Goal: Information Seeking & Learning: Learn about a topic

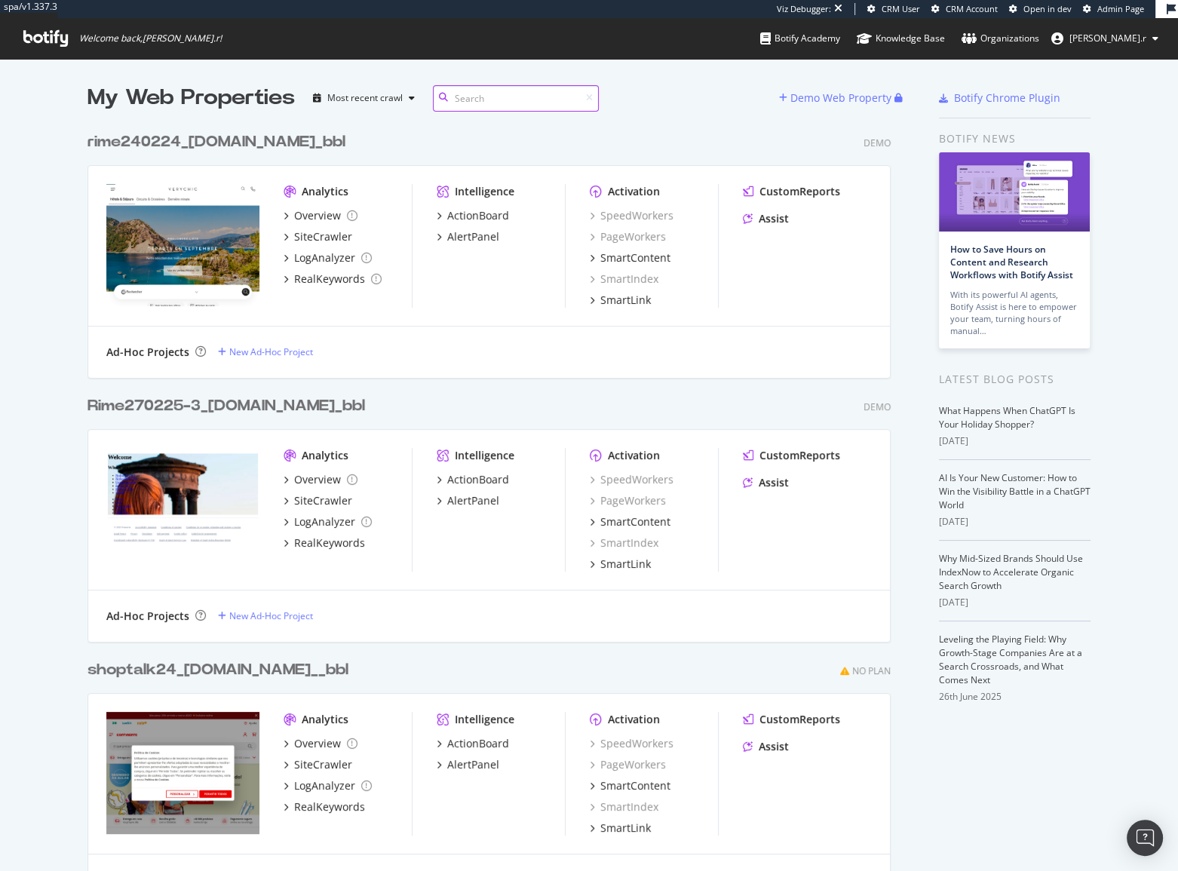
scroll to position [860, 1157]
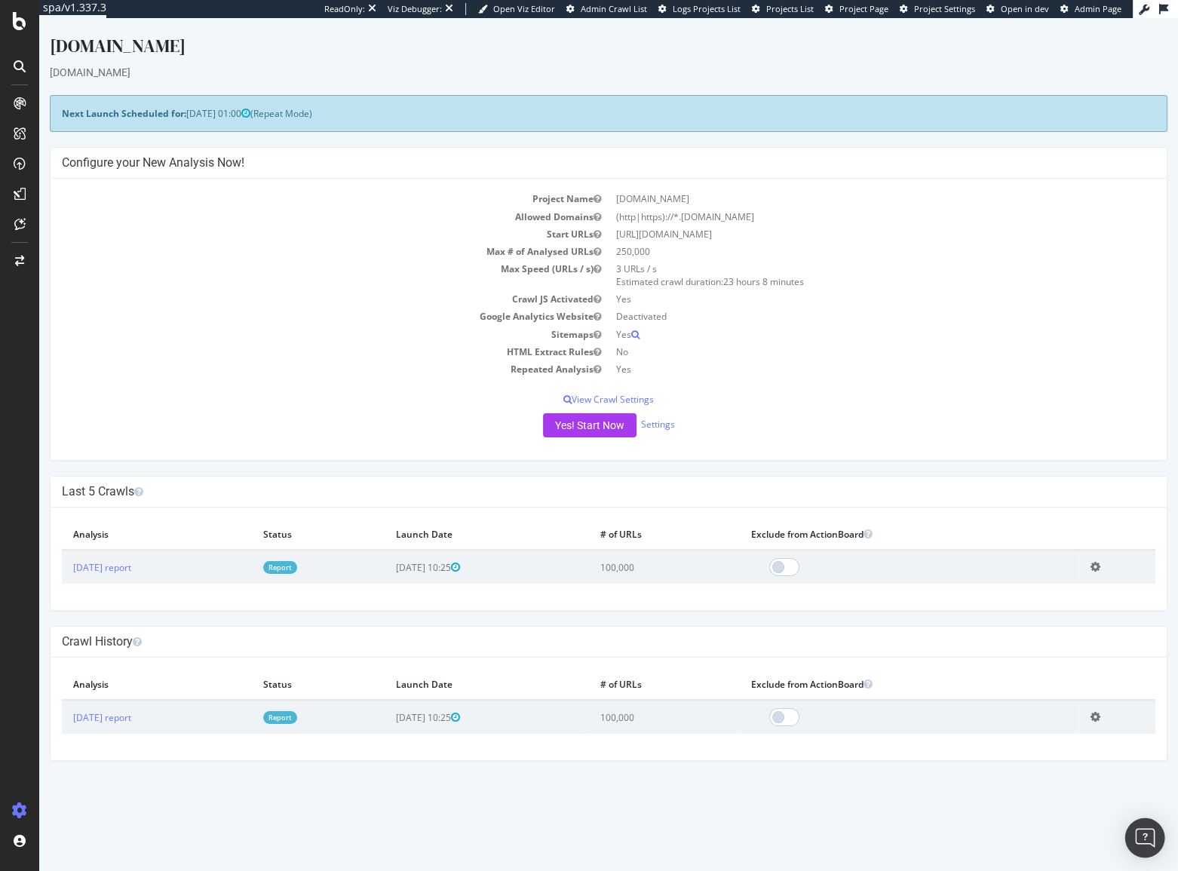
click at [1149, 827] on div "Open Intercom Messenger" at bounding box center [1145, 838] width 40 height 40
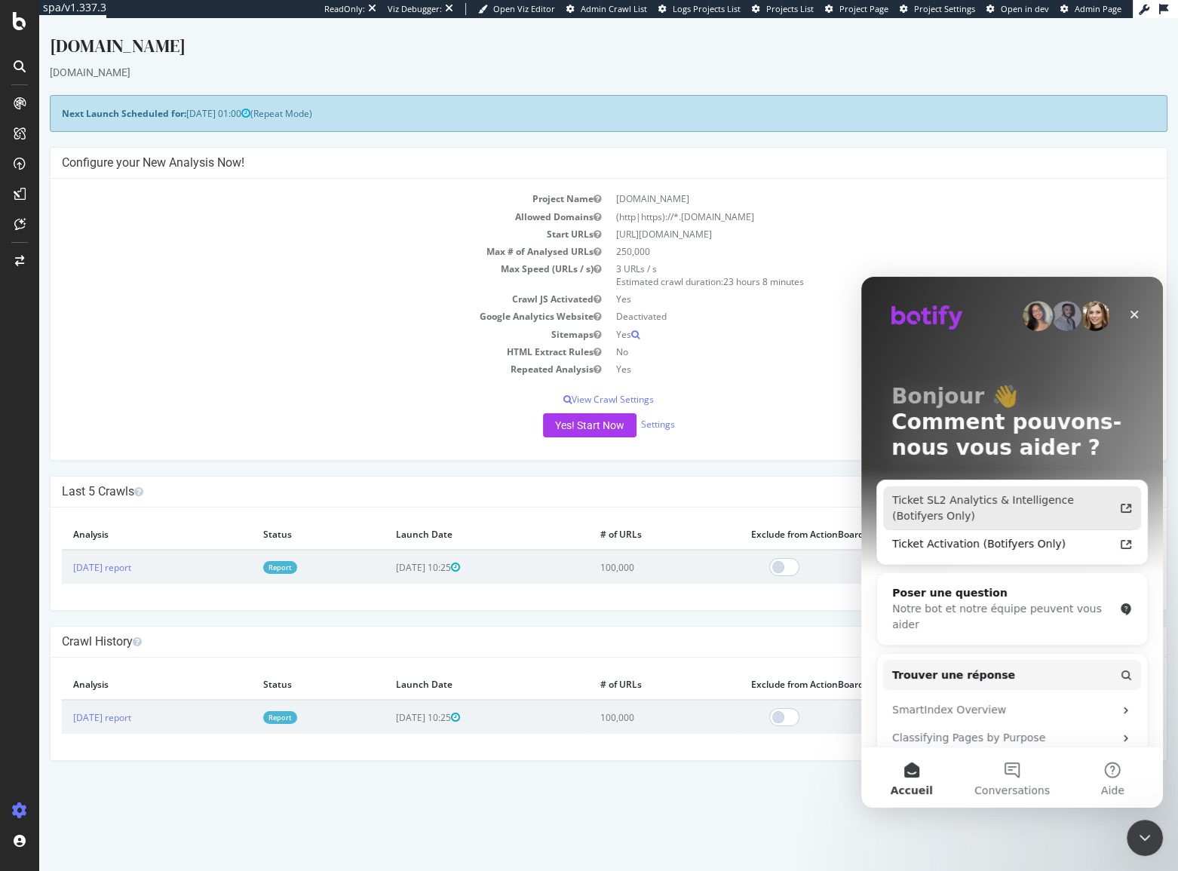
click at [955, 516] on div "Ticket SL2 Analytics & Intelligence (Botifyers Only)" at bounding box center [1003, 508] width 222 height 32
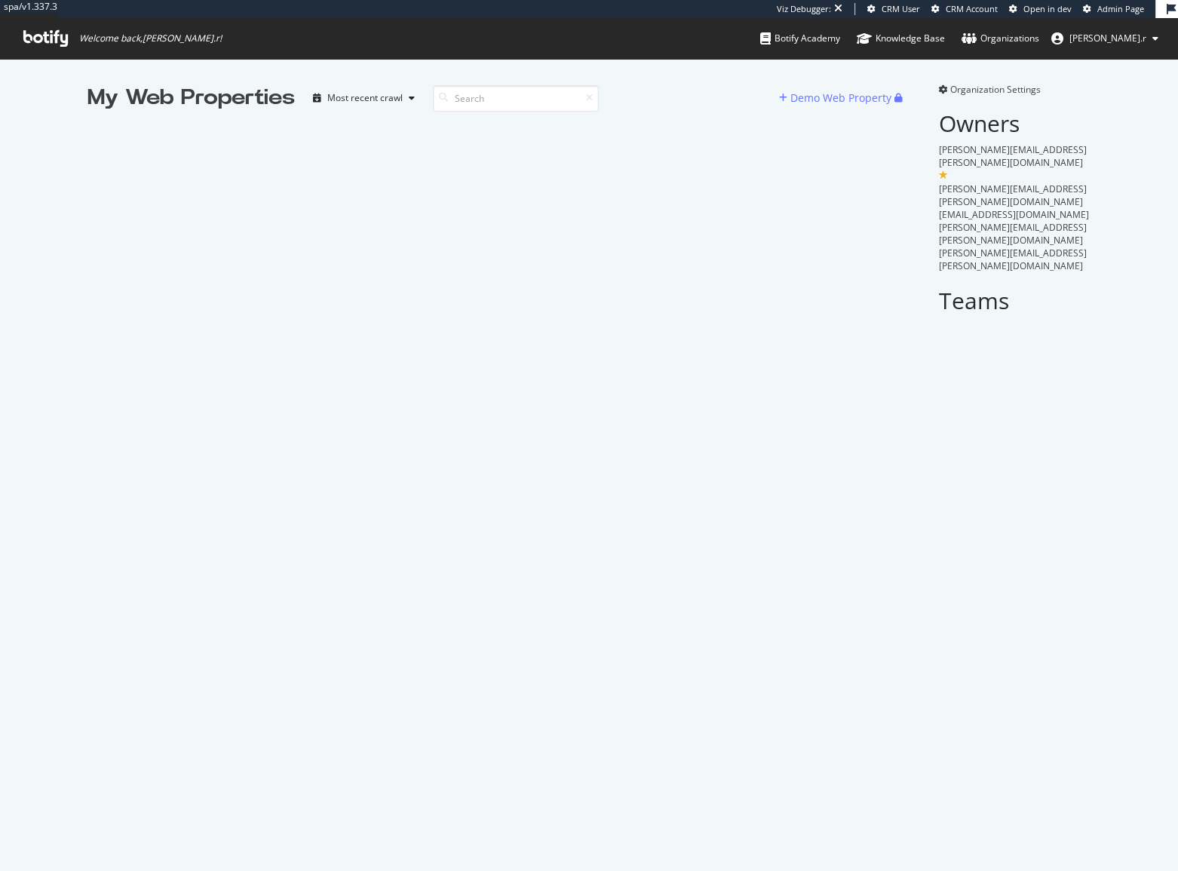
scroll to position [860, 1157]
click at [950, 91] on span "Organization Settings" at bounding box center [995, 89] width 90 height 13
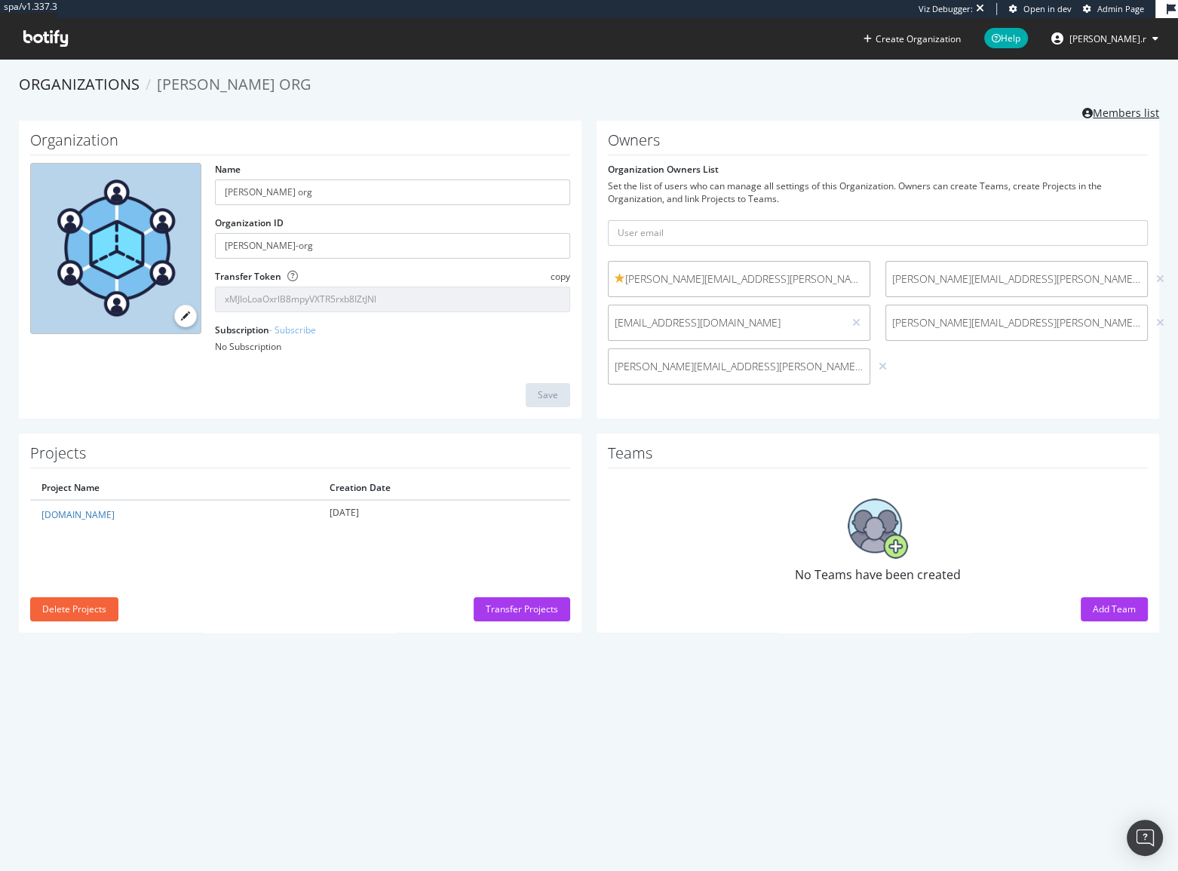
click at [1089, 108] on link "Members list" at bounding box center [1120, 111] width 77 height 19
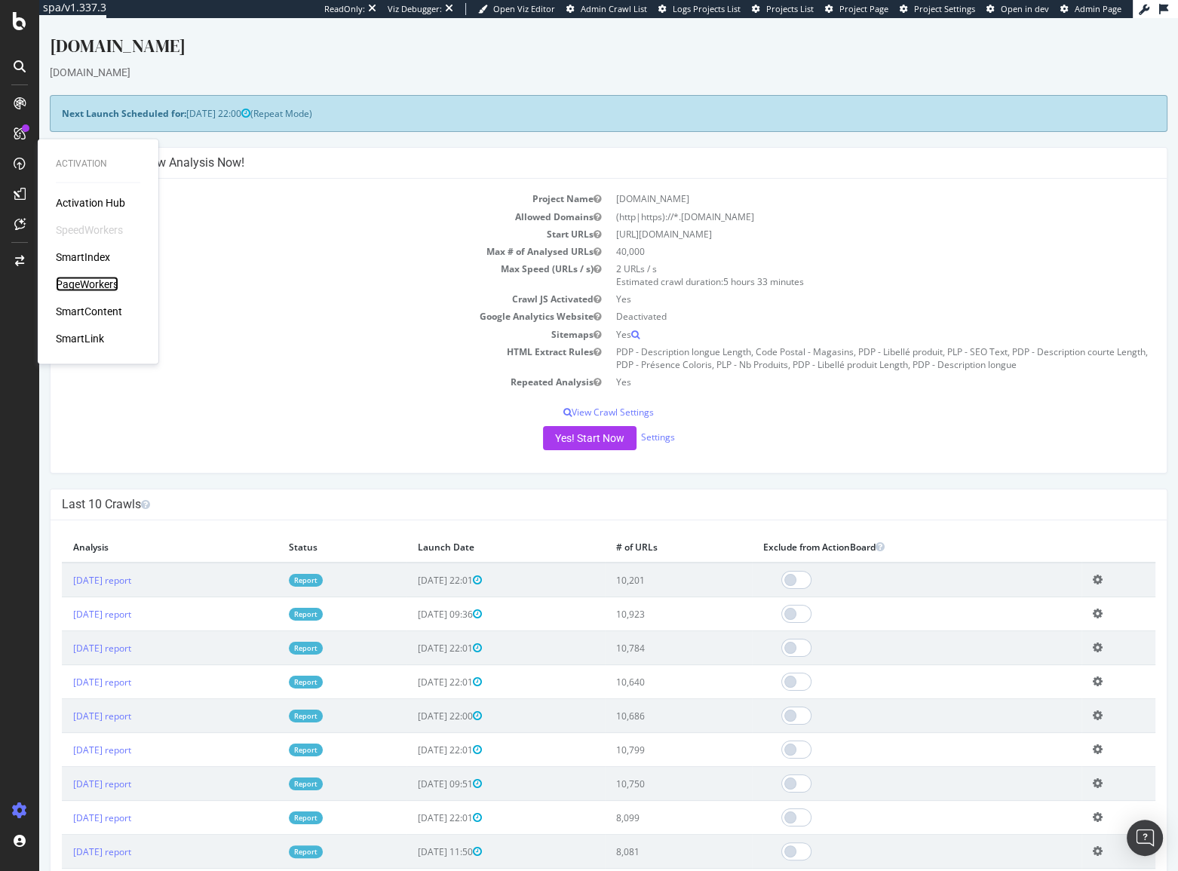
click at [75, 278] on div "PageWorkers" at bounding box center [87, 284] width 63 height 15
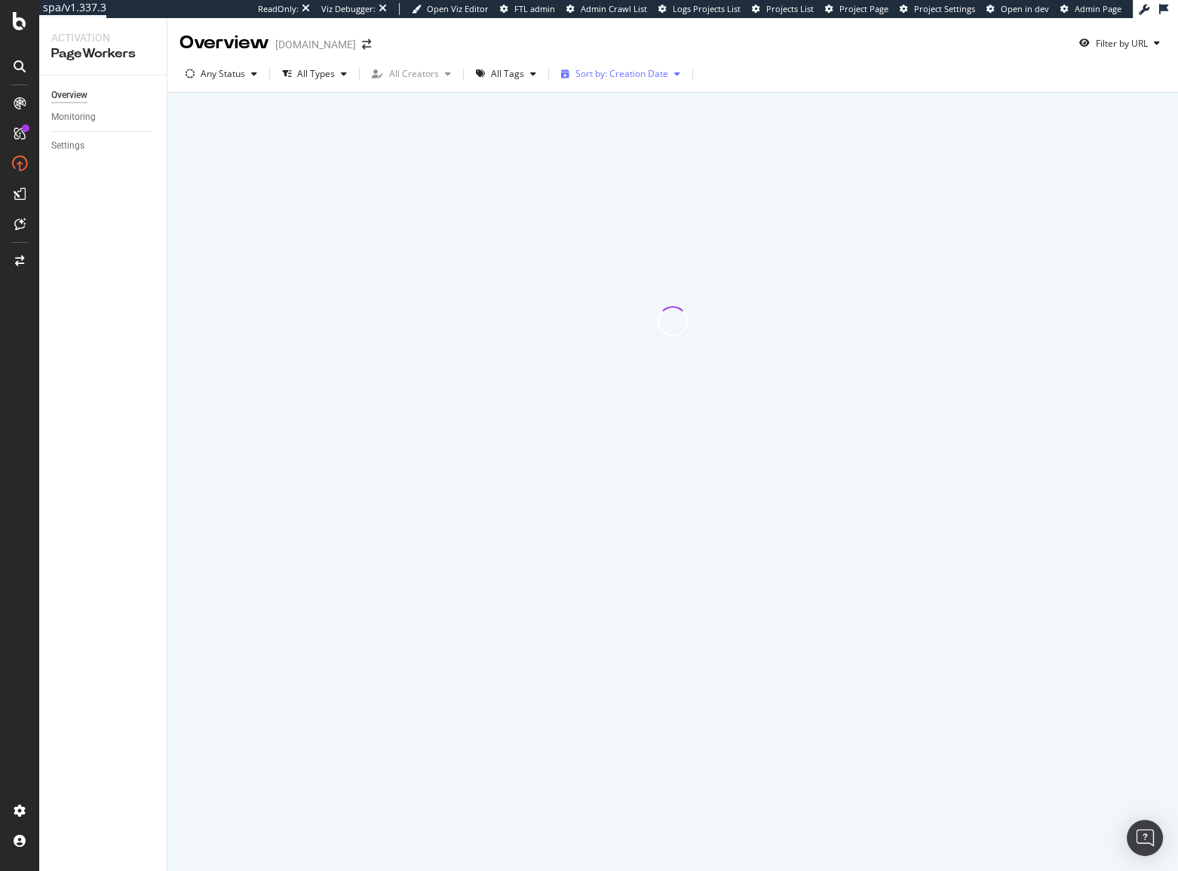
click at [584, 84] on div "Sort by: Creation Date" at bounding box center [620, 74] width 131 height 23
click at [615, 126] on div "Modification Date" at bounding box center [606, 124] width 75 height 13
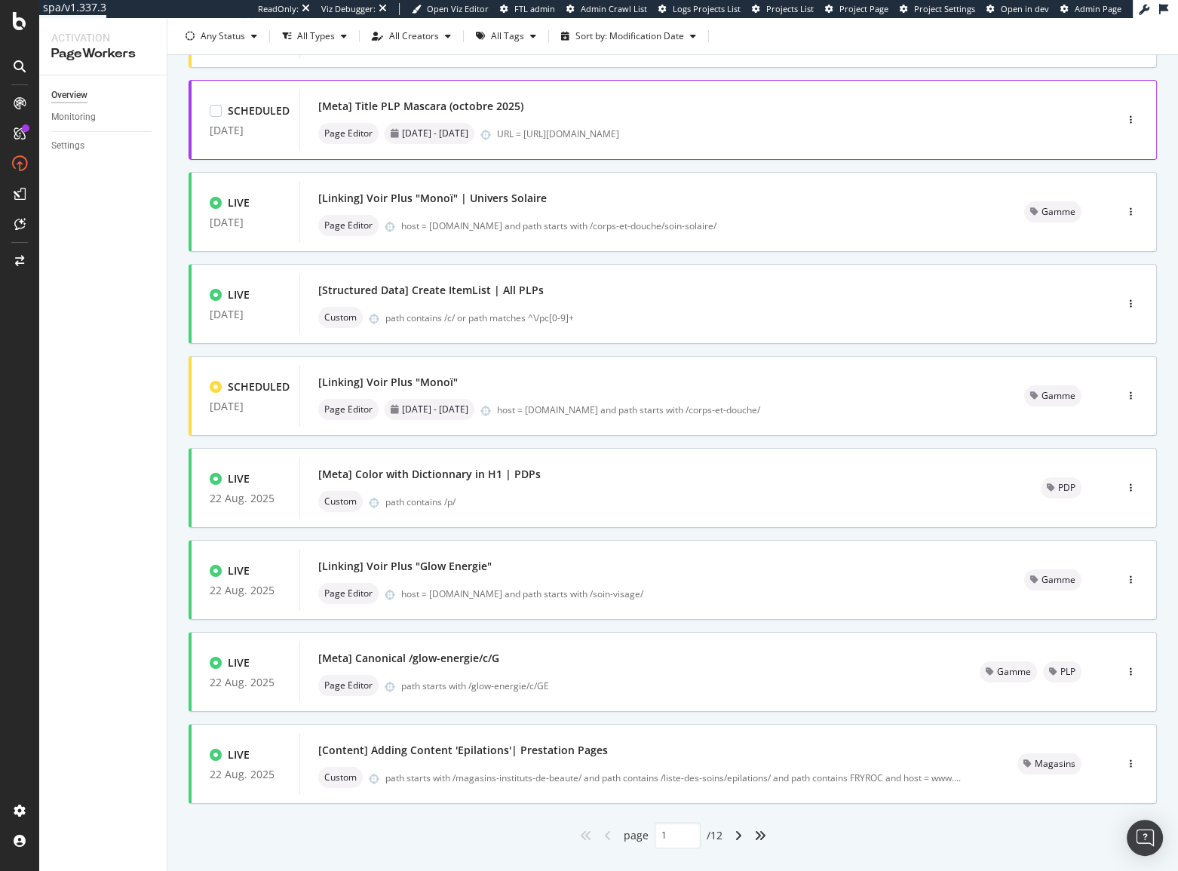
scroll to position [274, 0]
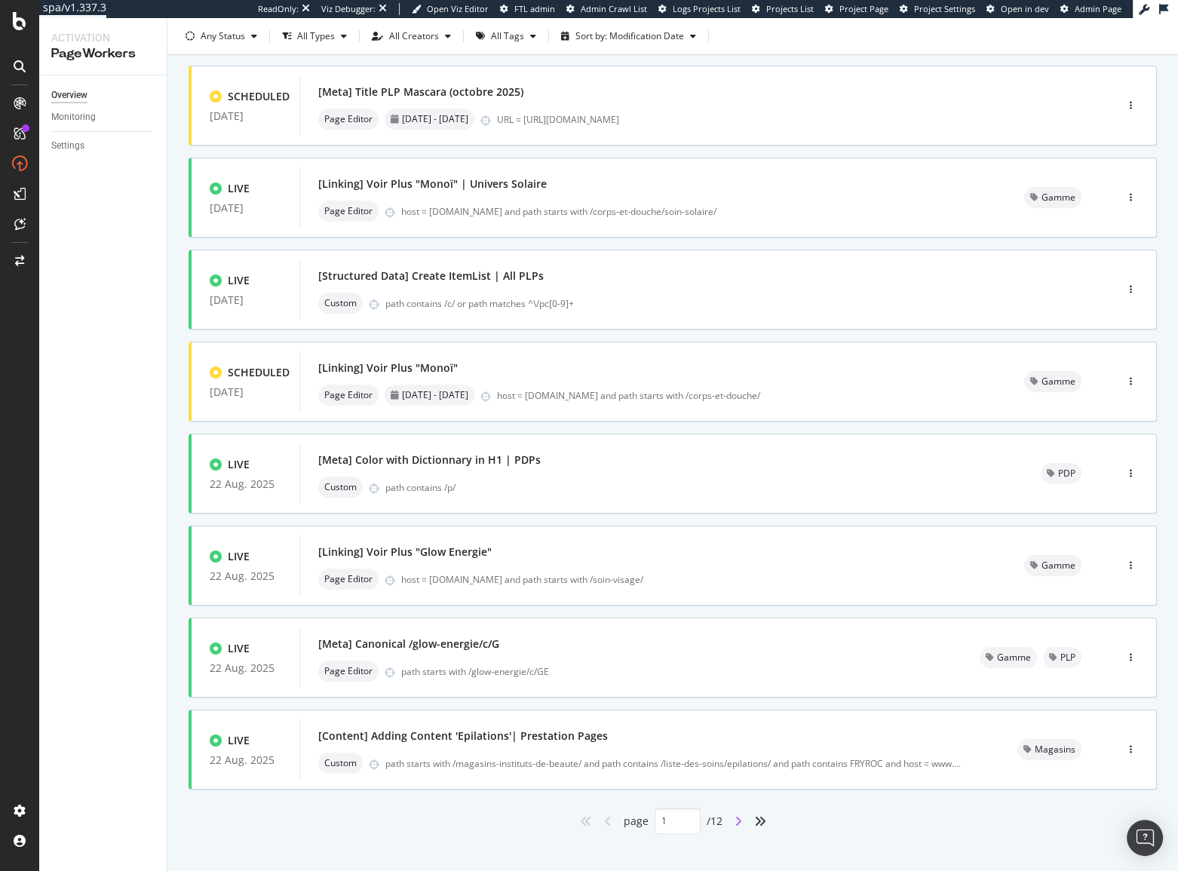
click at [735, 821] on icon "angle-right" at bounding box center [738, 821] width 8 height 12
type input "2"
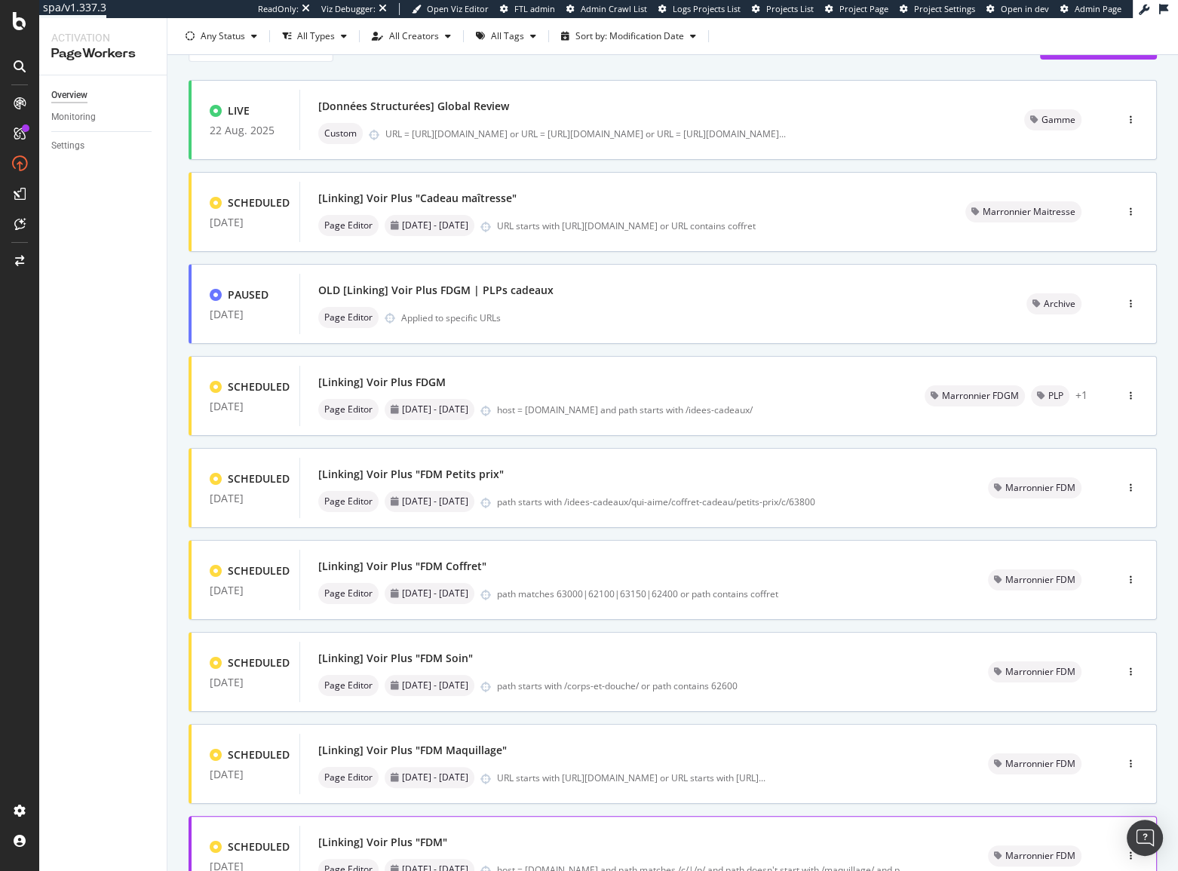
scroll to position [0, 0]
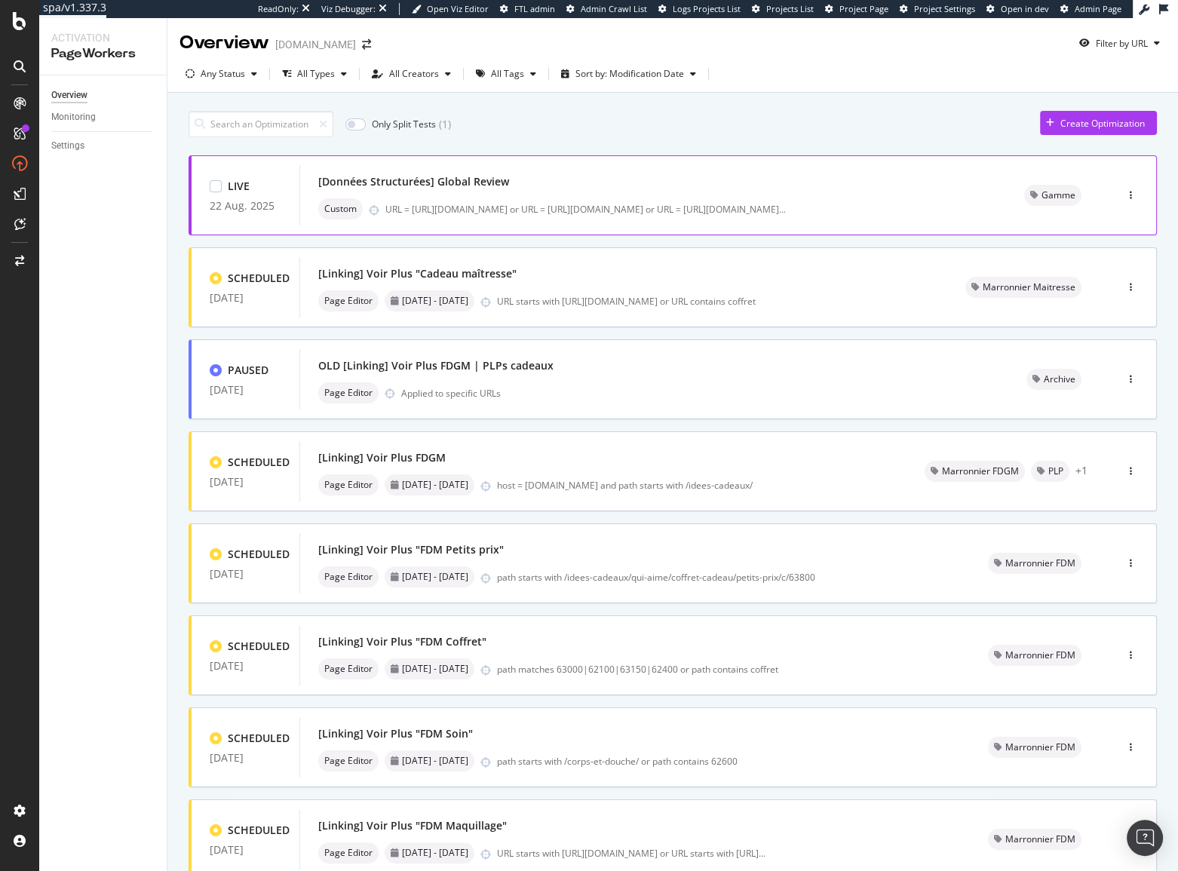
click at [563, 185] on div "[Données Structurées] Global Review" at bounding box center [653, 181] width 670 height 21
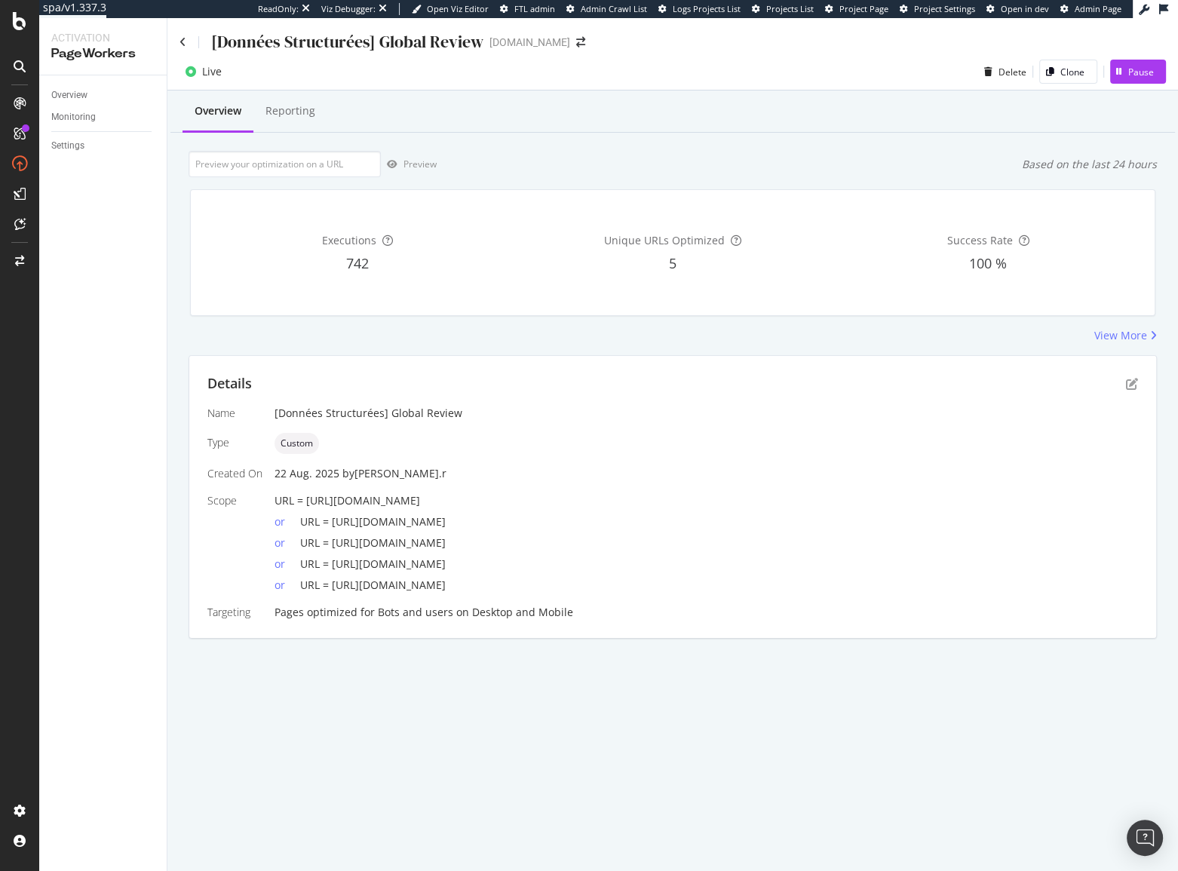
click at [592, 285] on div "Unique URLs Optimized 5" at bounding box center [672, 252] width 309 height 101
